Goal: Check status: Check status

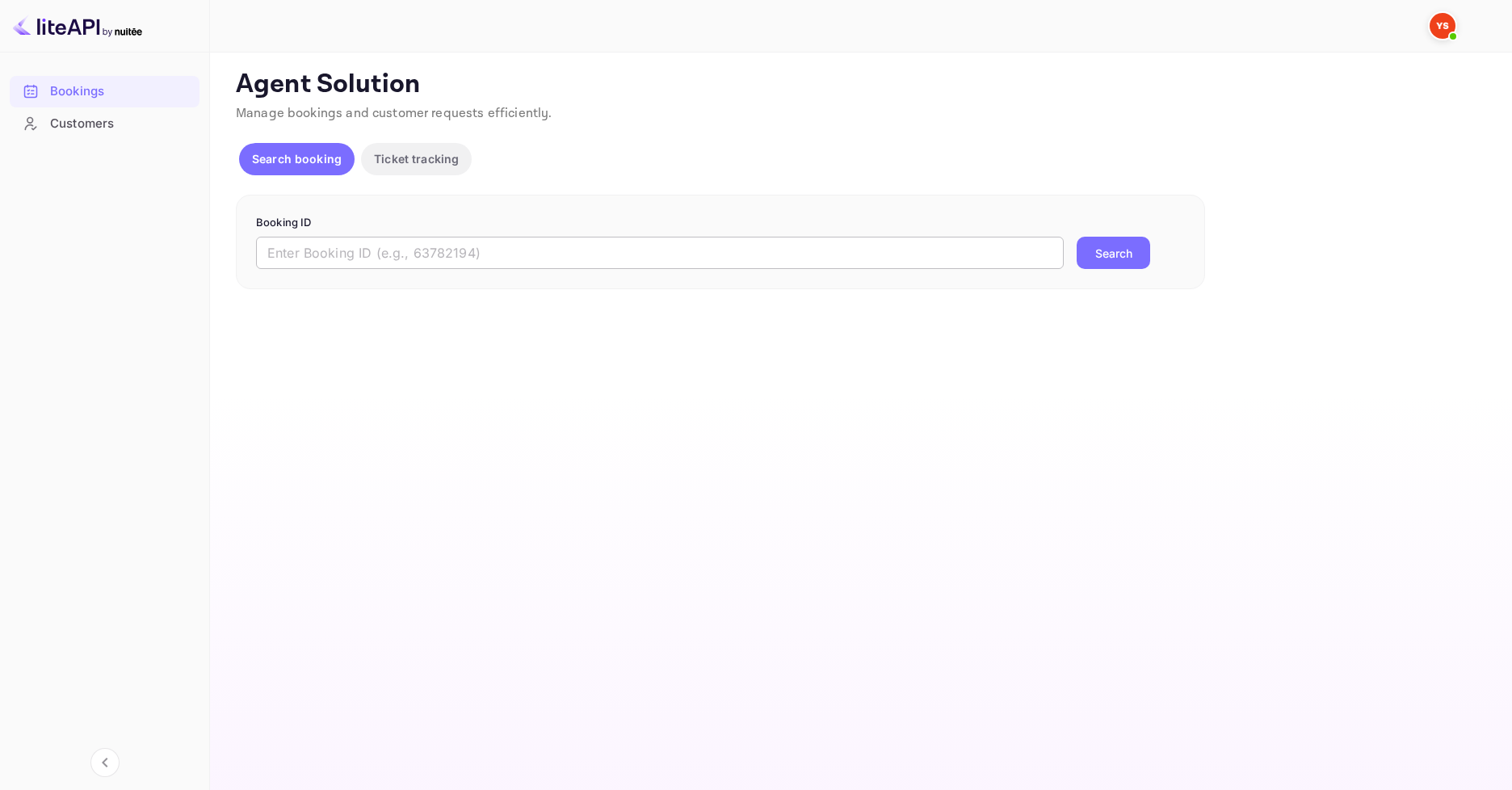
click at [525, 262] on input "text" at bounding box center [660, 253] width 808 height 33
paste input "9577508"
type input "9577508"
click at [1096, 263] on button "Search" at bounding box center [1113, 253] width 73 height 33
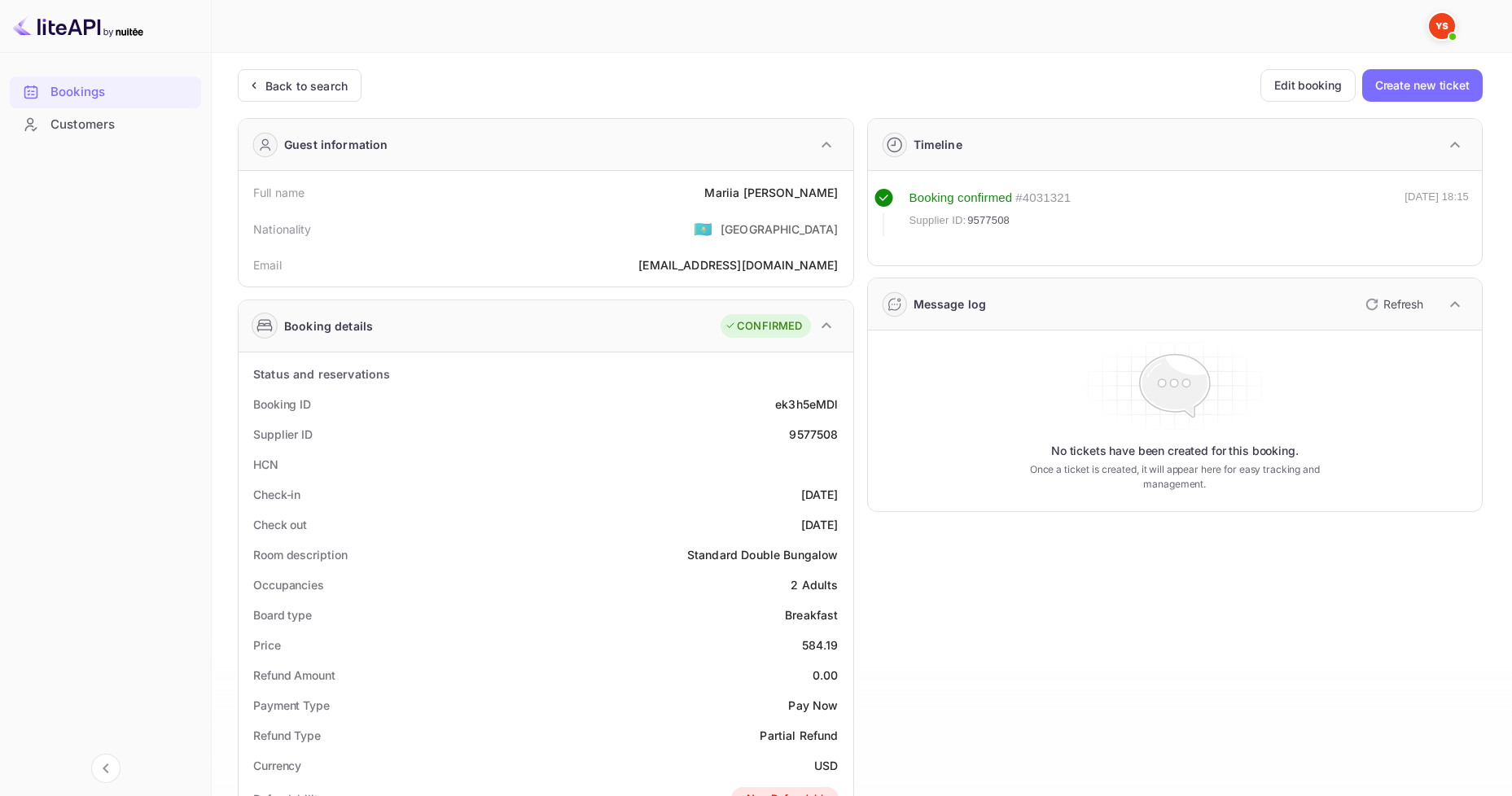
click at [656, 249] on div "Nationality 🇰🇿 [DEMOGRAPHIC_DATA]" at bounding box center [546, 229] width 602 height 43
drag, startPoint x: 728, startPoint y: 195, endPoint x: 835, endPoint y: 194, distance: 107.0
click at [835, 194] on div "Full name [PERSON_NAME]" at bounding box center [546, 192] width 602 height 30
copy div "[PERSON_NAME]"
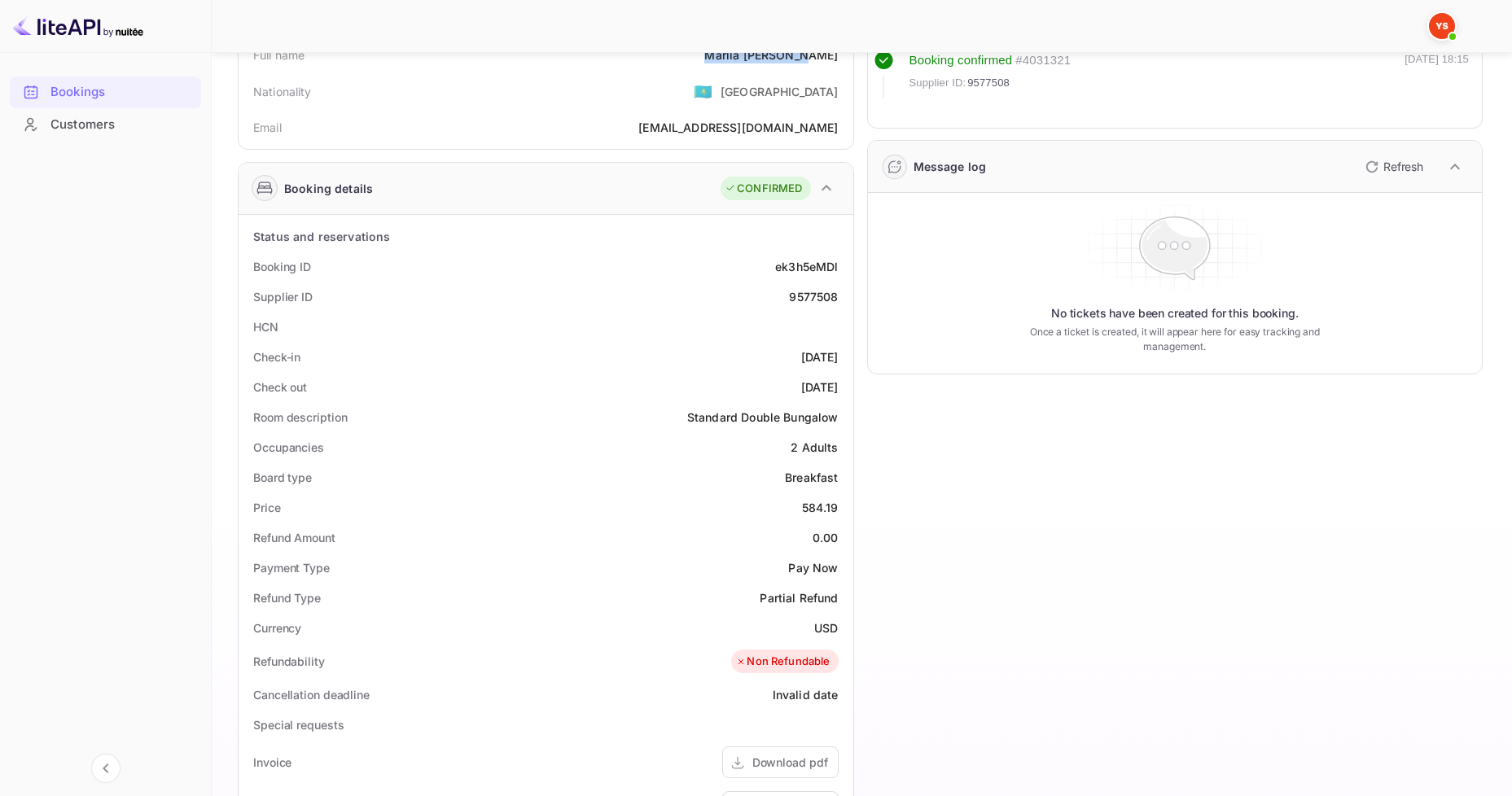
scroll to position [163, 0]
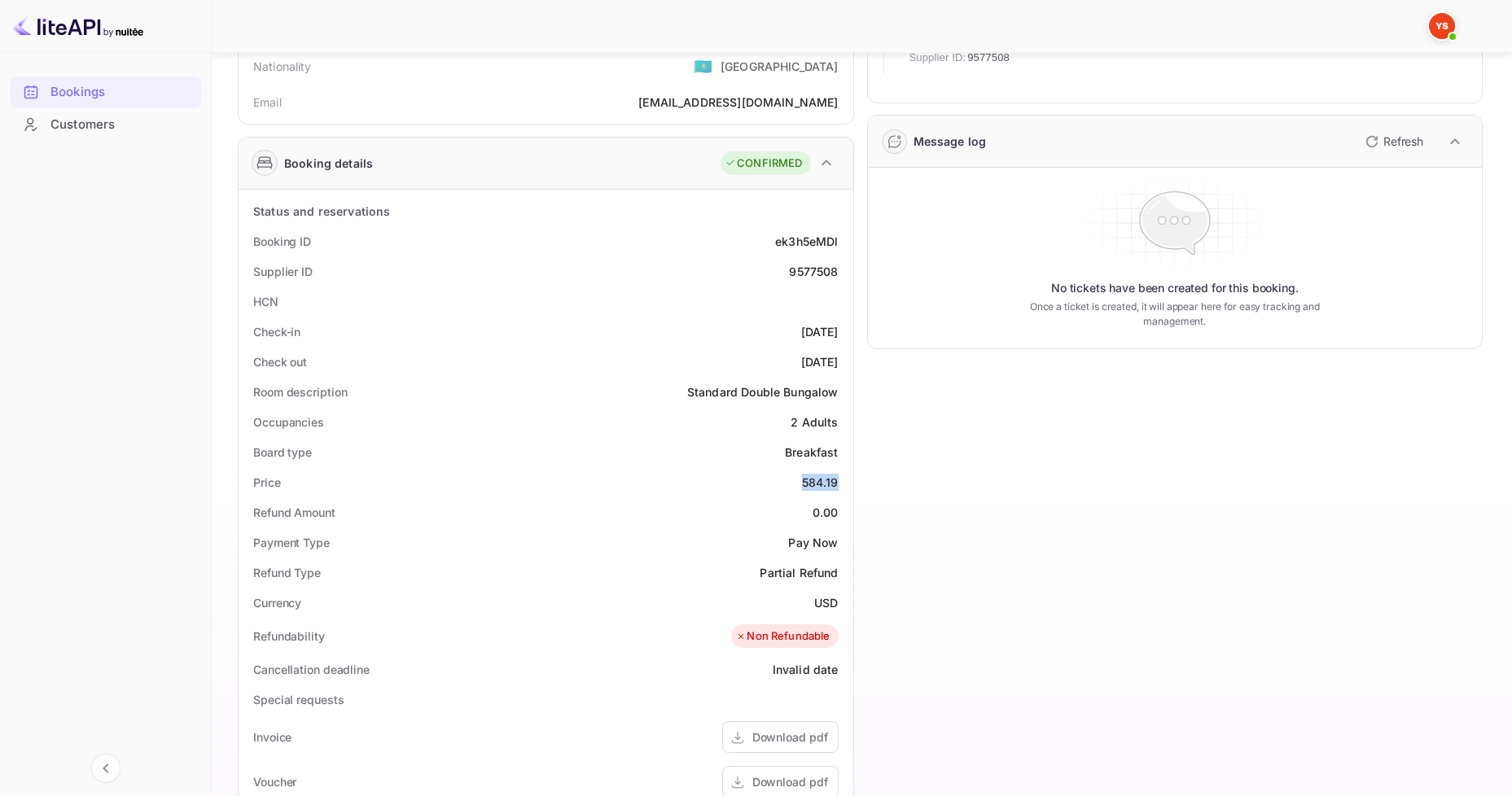
drag, startPoint x: 794, startPoint y: 481, endPoint x: 842, endPoint y: 481, distance: 48.0
click at [842, 481] on div "Price 584.19" at bounding box center [546, 483] width 602 height 30
copy div "584.19"
